Goal: Task Accomplishment & Management: Use online tool/utility

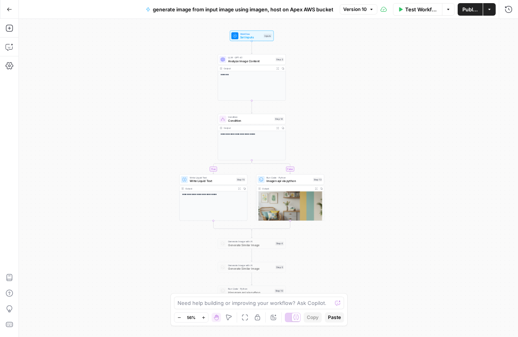
drag, startPoint x: 248, startPoint y: 86, endPoint x: 180, endPoint y: 91, distance: 68.4
click at [180, 91] on div "**********" at bounding box center [268, 178] width 499 height 319
click at [299, 182] on span "Imagen api via python" at bounding box center [289, 181] width 45 height 4
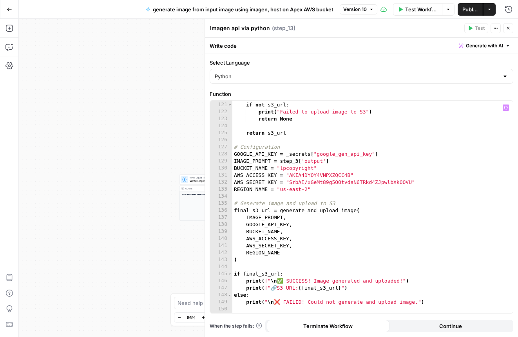
scroll to position [888, 0]
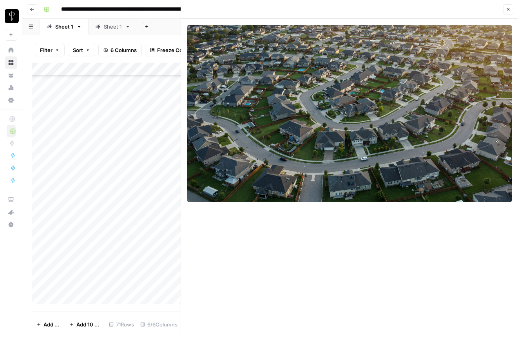
scroll to position [80, 0]
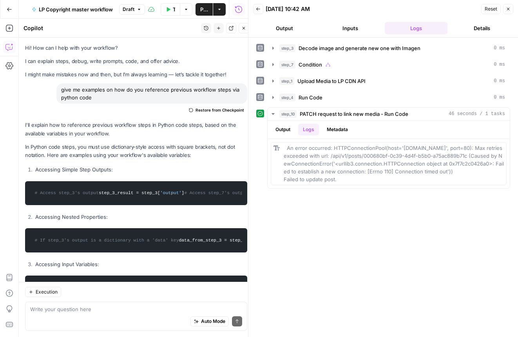
scroll to position [62, 0]
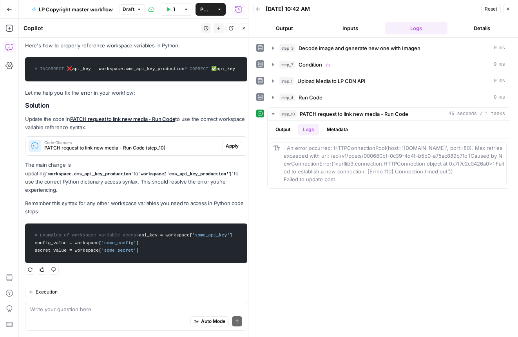
click at [506, 10] on icon "button" at bounding box center [508, 9] width 5 height 5
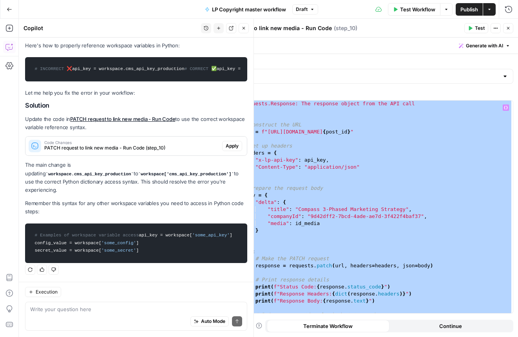
scroll to position [253, 0]
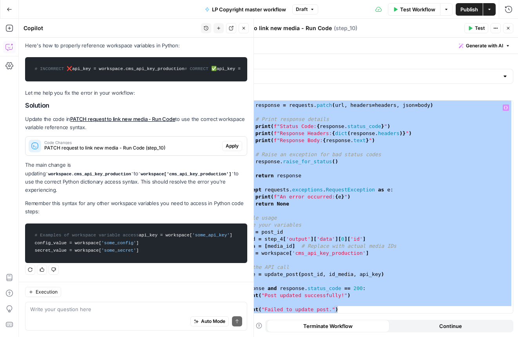
click at [306, 213] on div "# Make the PATCH request response = requests . patch ( url , headers = headers …" at bounding box center [371, 208] width 284 height 227
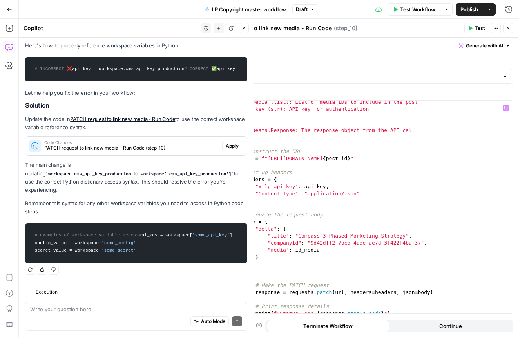
scroll to position [0, 0]
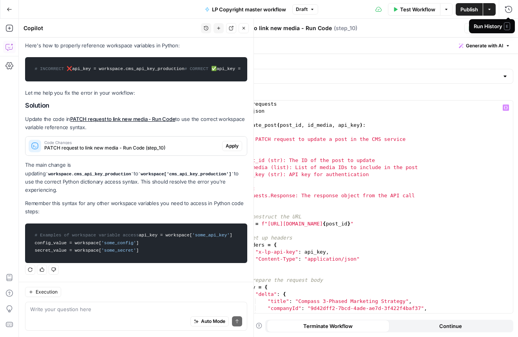
click at [509, 27] on span "E" at bounding box center [507, 26] width 6 height 8
click at [507, 28] on icon "button" at bounding box center [508, 28] width 5 height 5
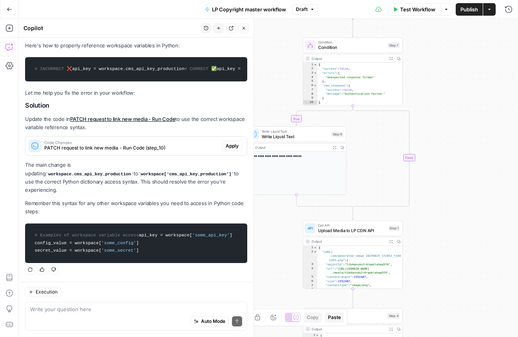
drag, startPoint x: 453, startPoint y: 120, endPoint x: 453, endPoint y: 244, distance: 123.8
click at [460, 259] on div "**********" at bounding box center [268, 178] width 499 height 319
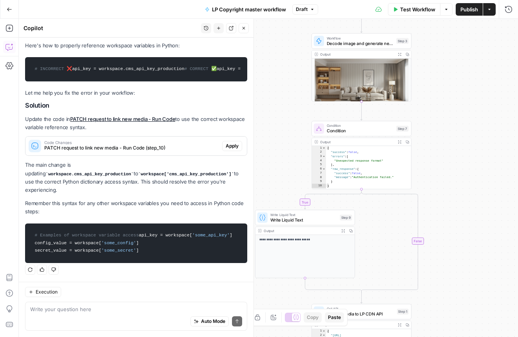
drag, startPoint x: 450, startPoint y: 78, endPoint x: 458, endPoint y: 161, distance: 83.9
click at [458, 161] on div "**********" at bounding box center [268, 178] width 499 height 319
click at [369, 131] on span "Condition" at bounding box center [360, 131] width 67 height 6
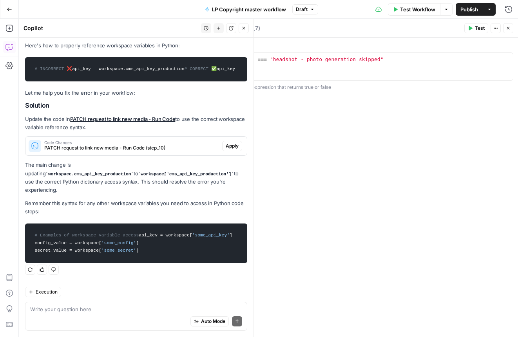
click at [509, 29] on icon "button" at bounding box center [508, 28] width 3 height 3
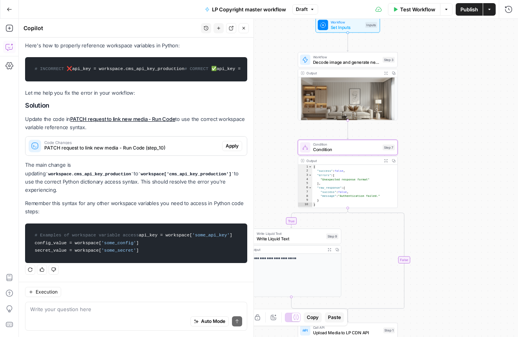
drag, startPoint x: 466, startPoint y: 64, endPoint x: 452, endPoint y: 82, distance: 22.7
click at [452, 82] on div "**********" at bounding box center [268, 178] width 499 height 319
click at [356, 59] on span "Decode image and generate new one with Imagen" at bounding box center [346, 62] width 67 height 6
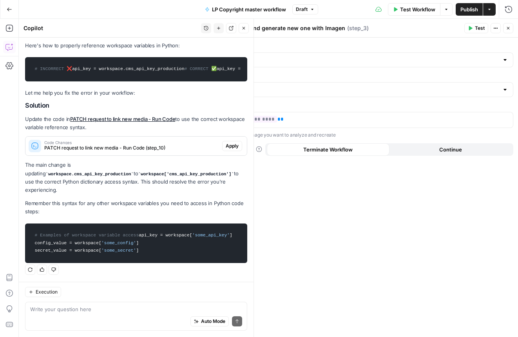
type input "generate image from input image using imagen, host on Apex AWS bucket"
click at [508, 25] on button "Close" at bounding box center [508, 28] width 10 height 10
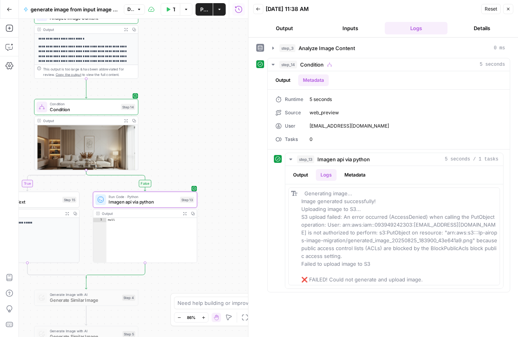
click at [507, 9] on icon "button" at bounding box center [508, 9] width 5 height 5
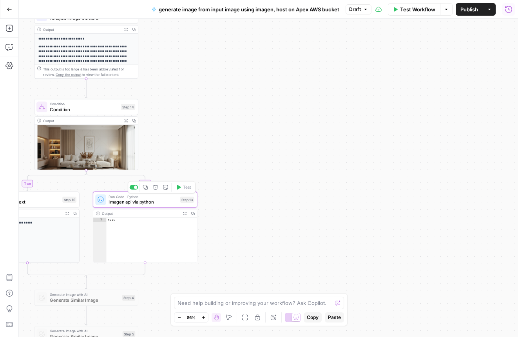
click at [149, 204] on span "Imagen api via python" at bounding box center [143, 202] width 69 height 7
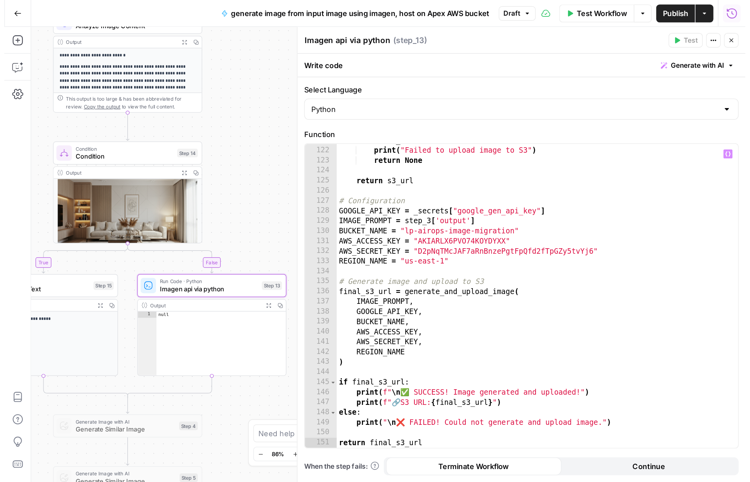
scroll to position [888, 0]
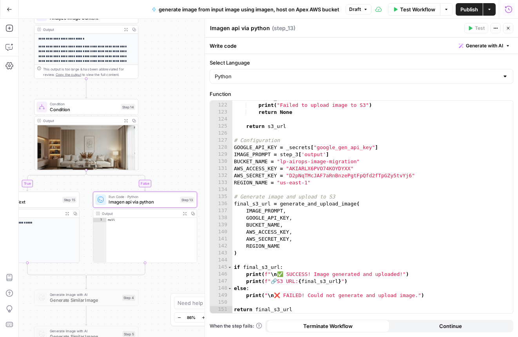
click at [510, 29] on icon "button" at bounding box center [508, 28] width 5 height 5
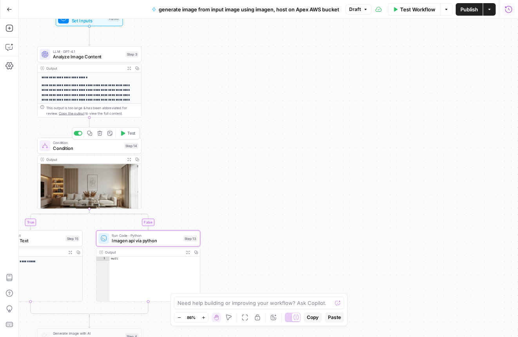
click at [85, 148] on span "Condition" at bounding box center [87, 148] width 68 height 7
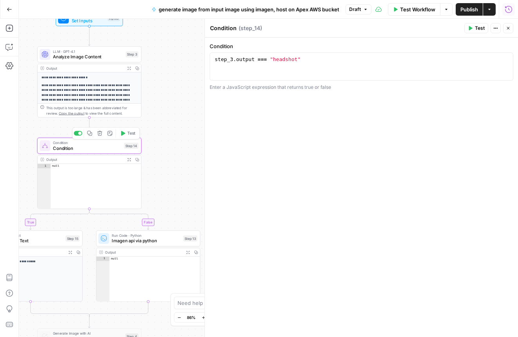
click at [132, 138] on div "Copy step Delete step Add Note Test" at bounding box center [106, 133] width 68 height 12
click at [131, 135] on span "Test" at bounding box center [131, 134] width 8 height 6
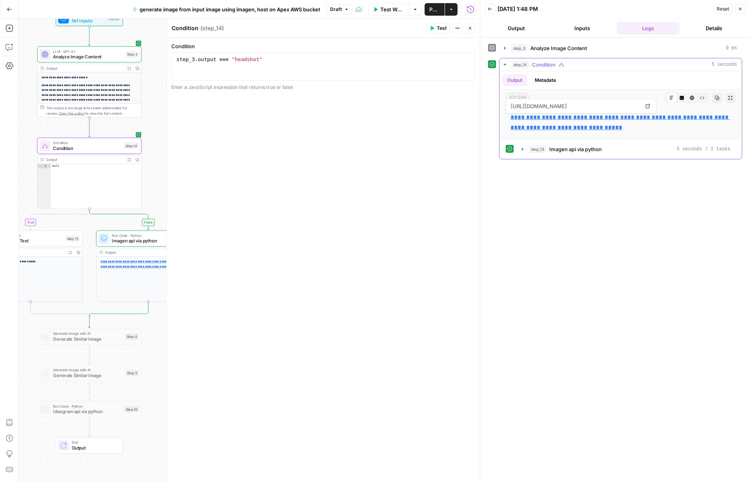
click at [518, 129] on link "**********" at bounding box center [619, 122] width 219 height 16
